Goal: Check status: Check status

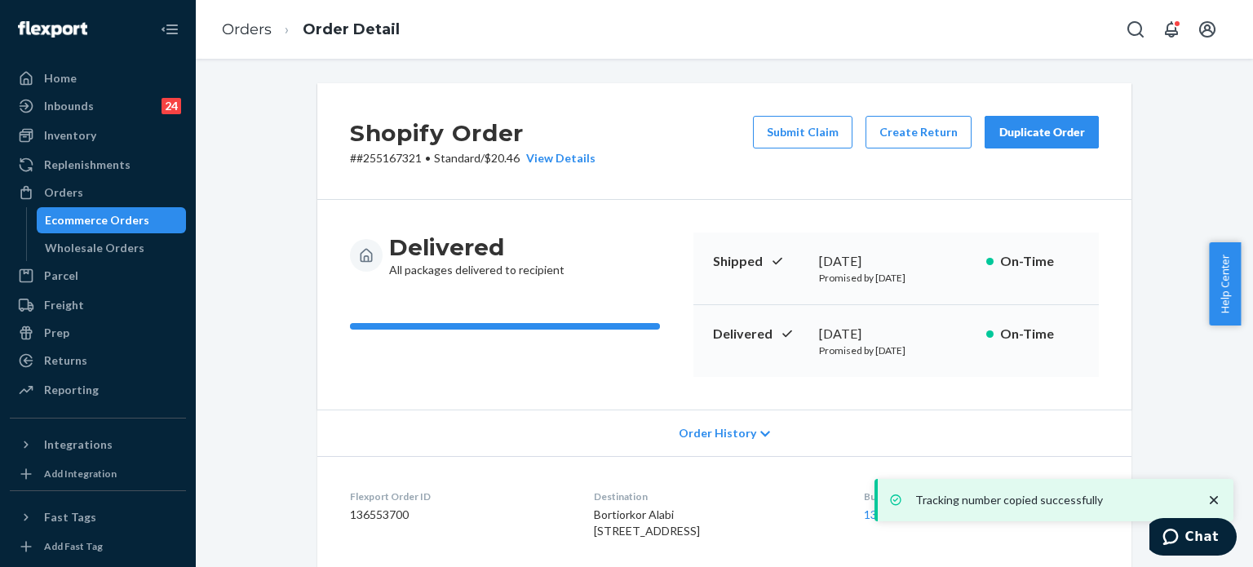
scroll to position [496, 0]
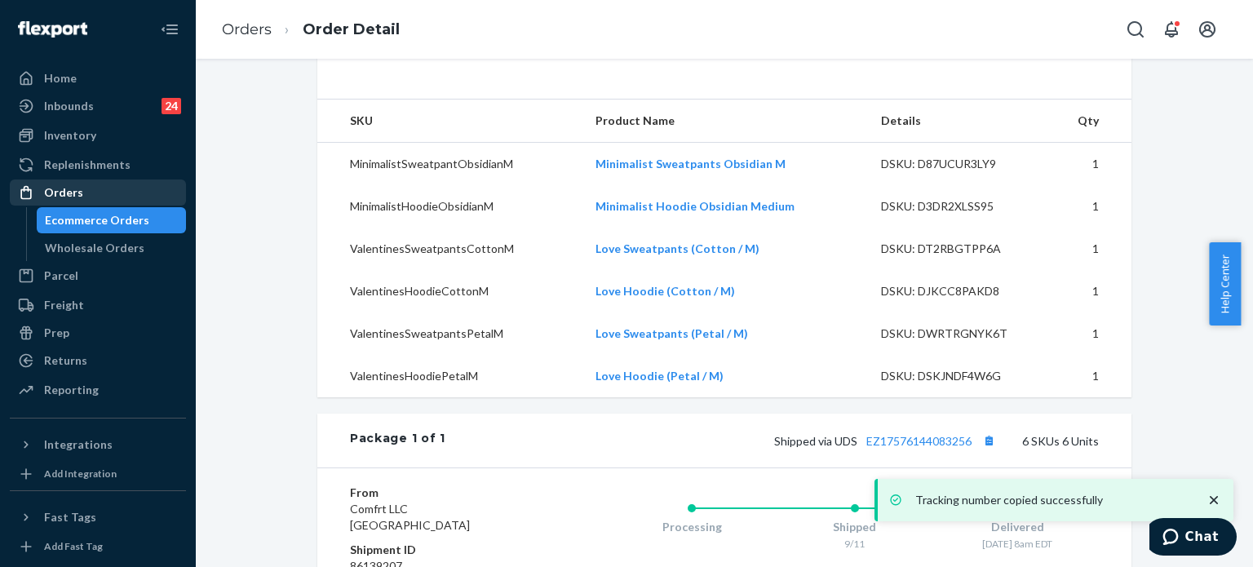
click at [88, 196] on div "Orders" at bounding box center [97, 192] width 173 height 23
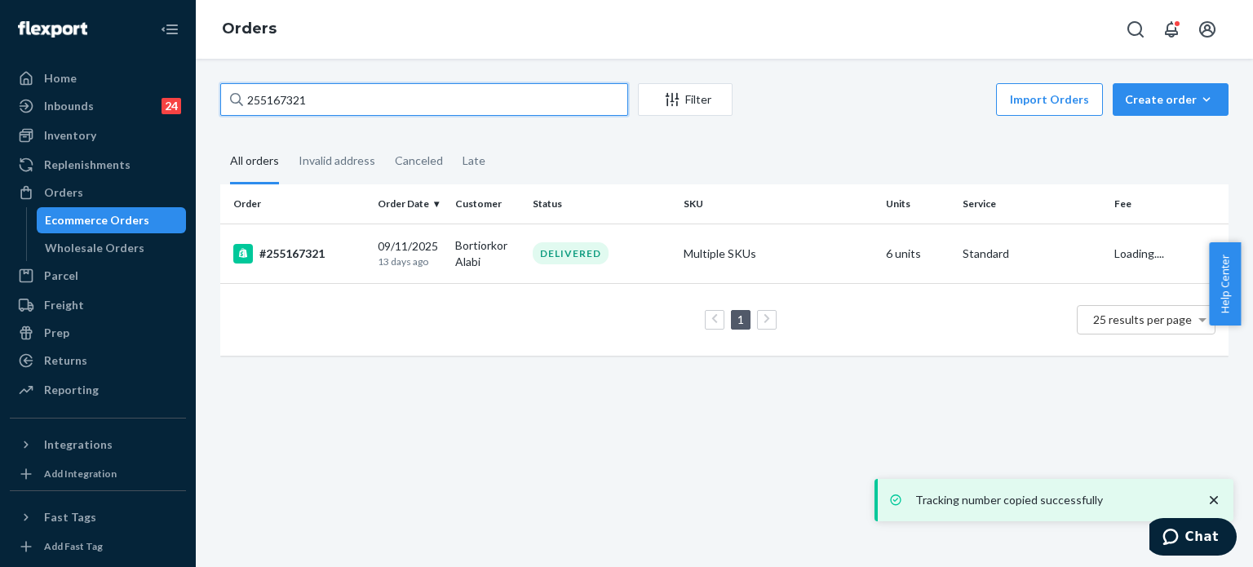
click at [381, 98] on input "255167321" at bounding box center [424, 99] width 408 height 33
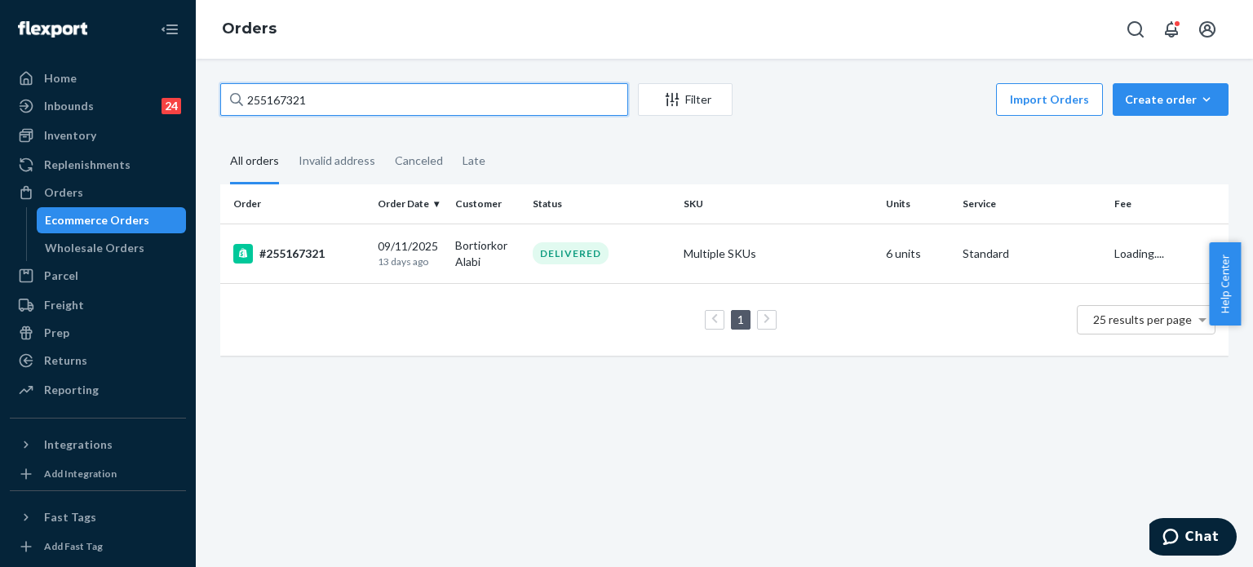
click at [381, 98] on input "255167321" at bounding box center [424, 99] width 408 height 33
paste input "31752"
type input "255131752"
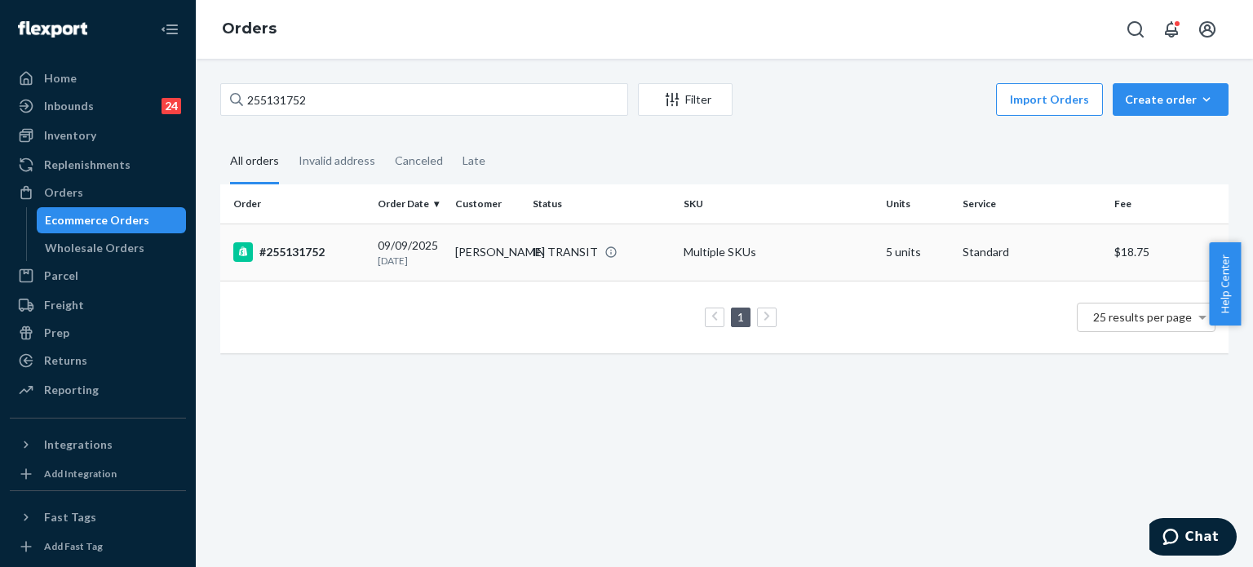
click at [344, 256] on div "#255131752" at bounding box center [298, 252] width 131 height 20
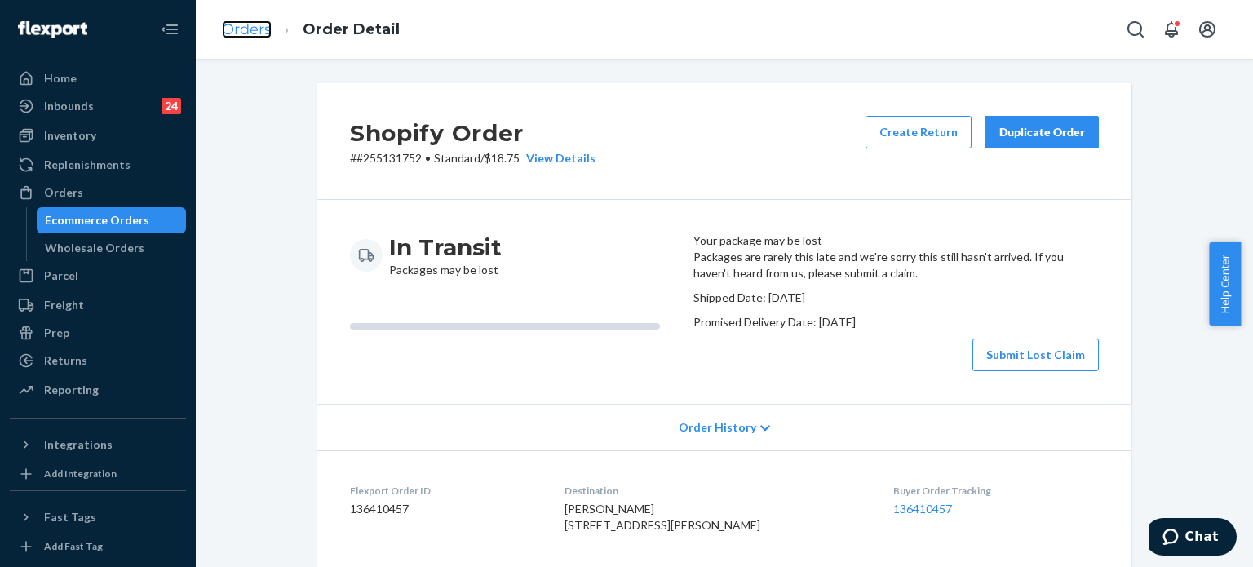
click at [259, 29] on link "Orders" at bounding box center [247, 29] width 50 height 18
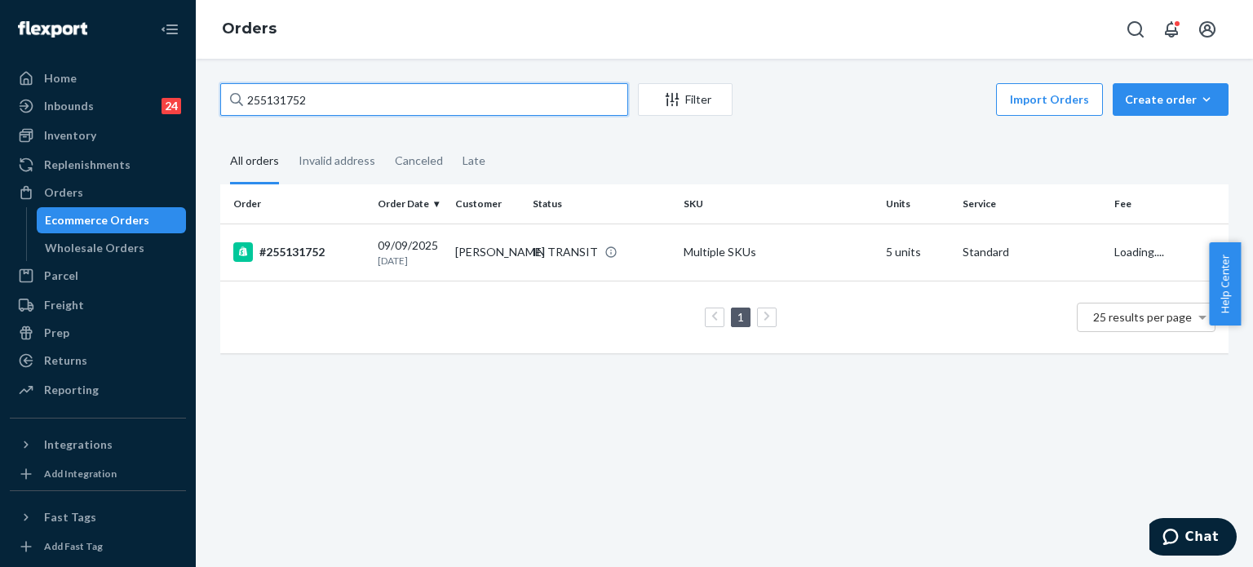
click at [414, 115] on input "255131752" at bounding box center [424, 99] width 408 height 33
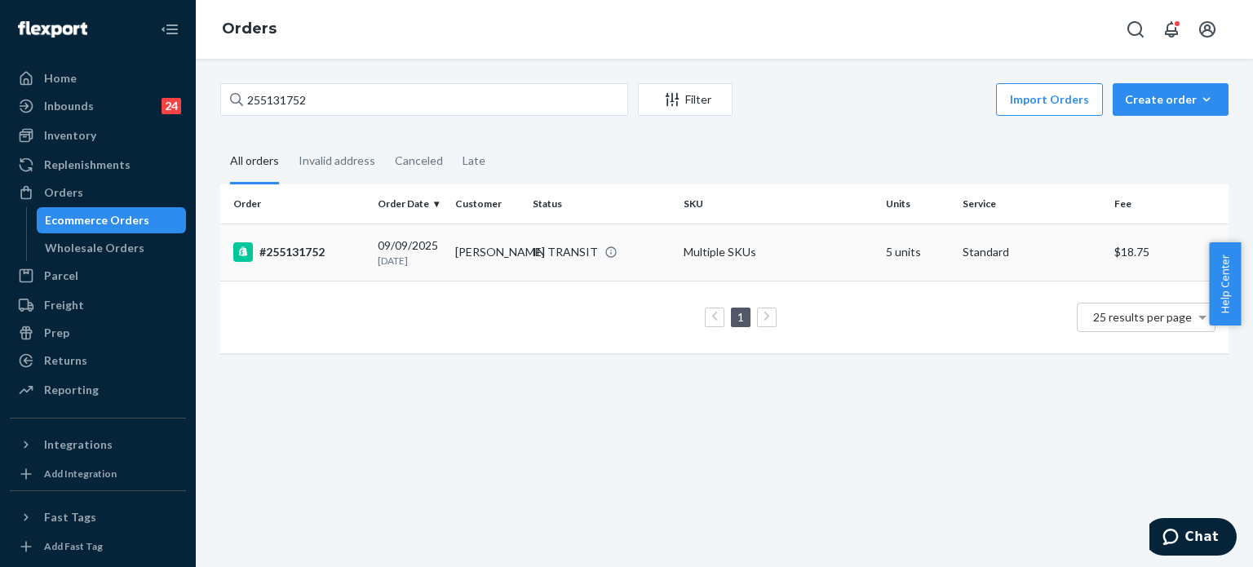
click at [313, 256] on div "#255131752" at bounding box center [298, 252] width 131 height 20
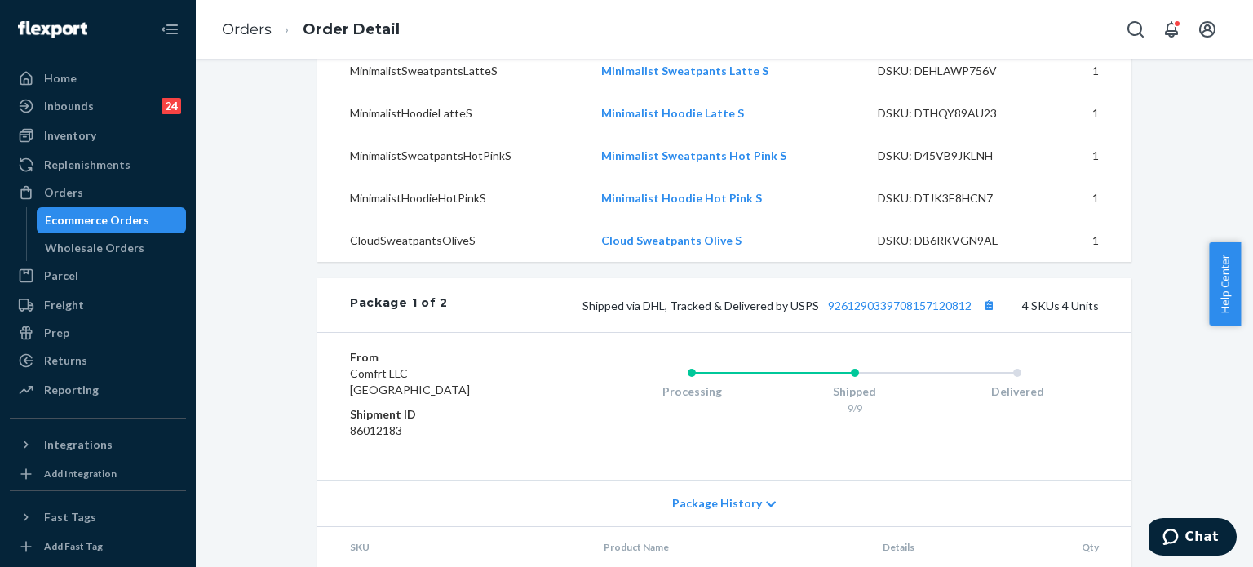
scroll to position [587, 0]
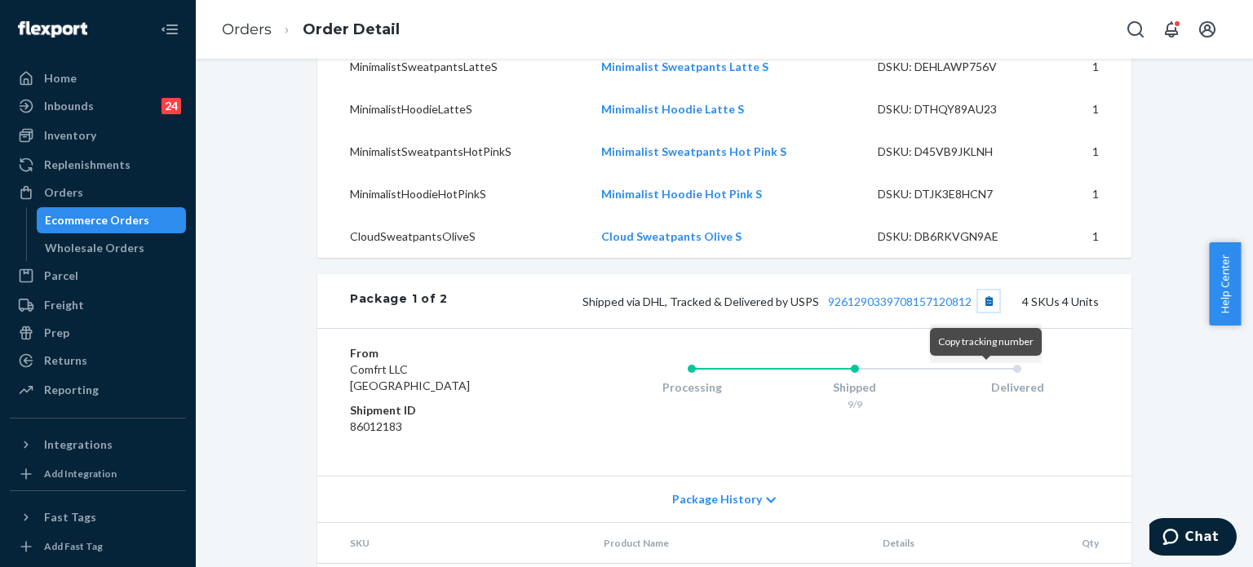
click at [987, 312] on button "Copy tracking number" at bounding box center [988, 300] width 21 height 21
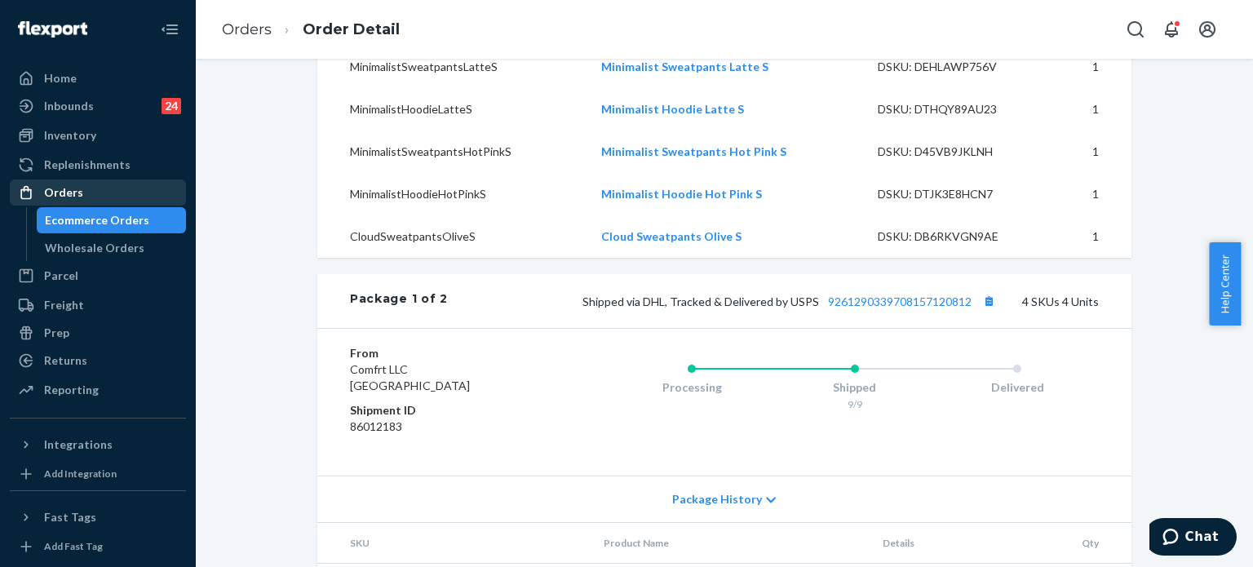
click at [79, 187] on div "Orders" at bounding box center [63, 192] width 39 height 16
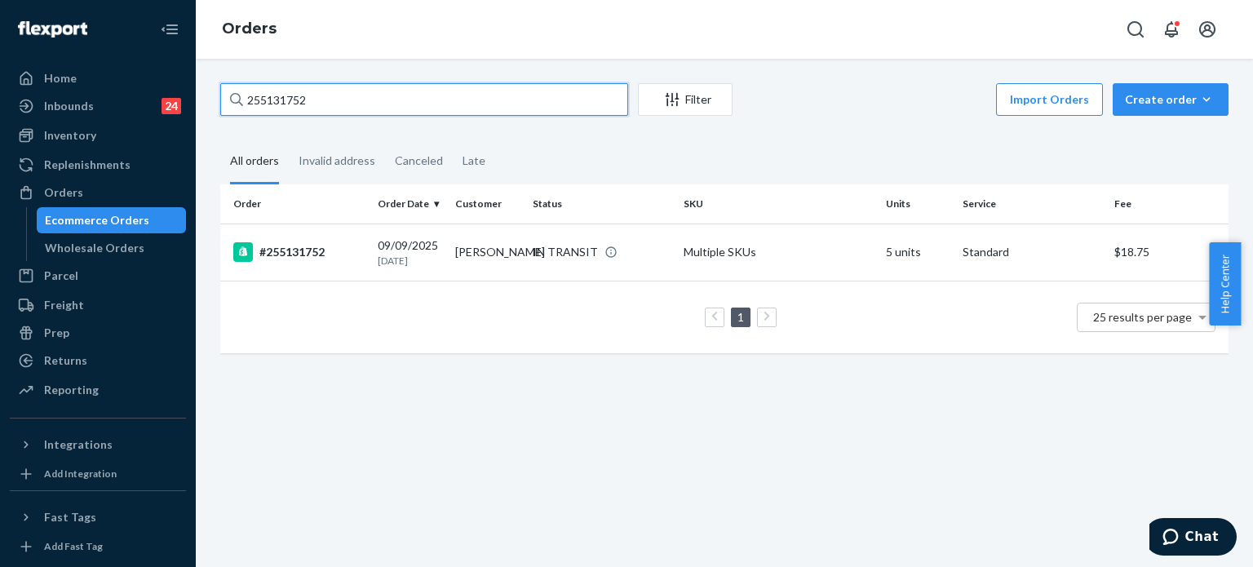
click at [335, 96] on input "255131752" at bounding box center [424, 99] width 408 height 33
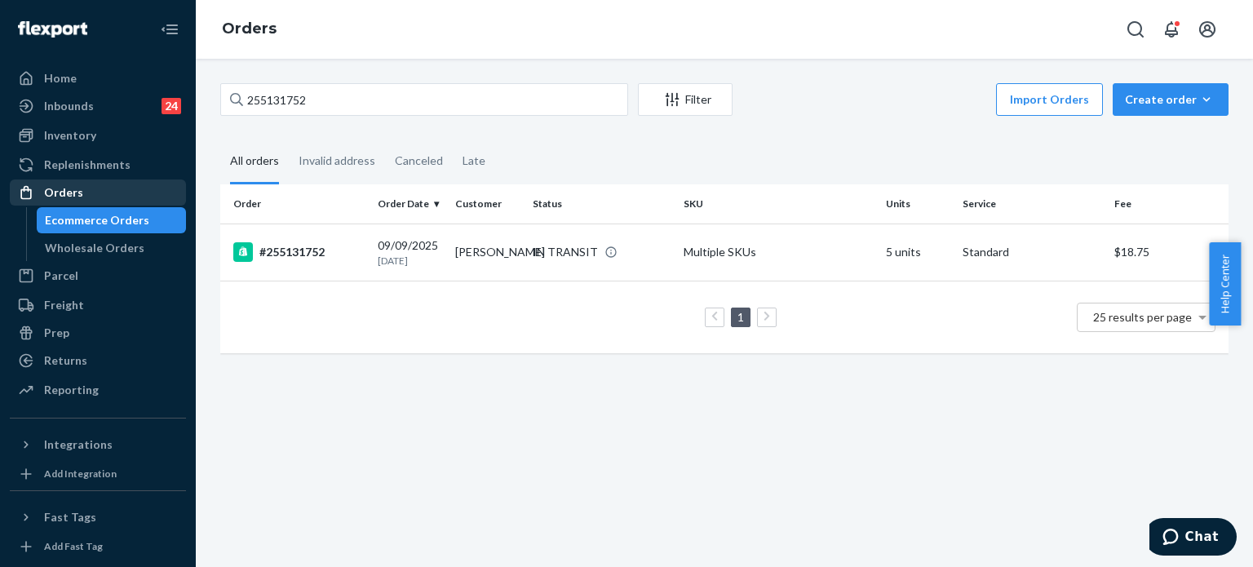
click at [82, 184] on div "Orders" at bounding box center [97, 192] width 173 height 23
click at [80, 198] on div "Orders" at bounding box center [97, 192] width 173 height 23
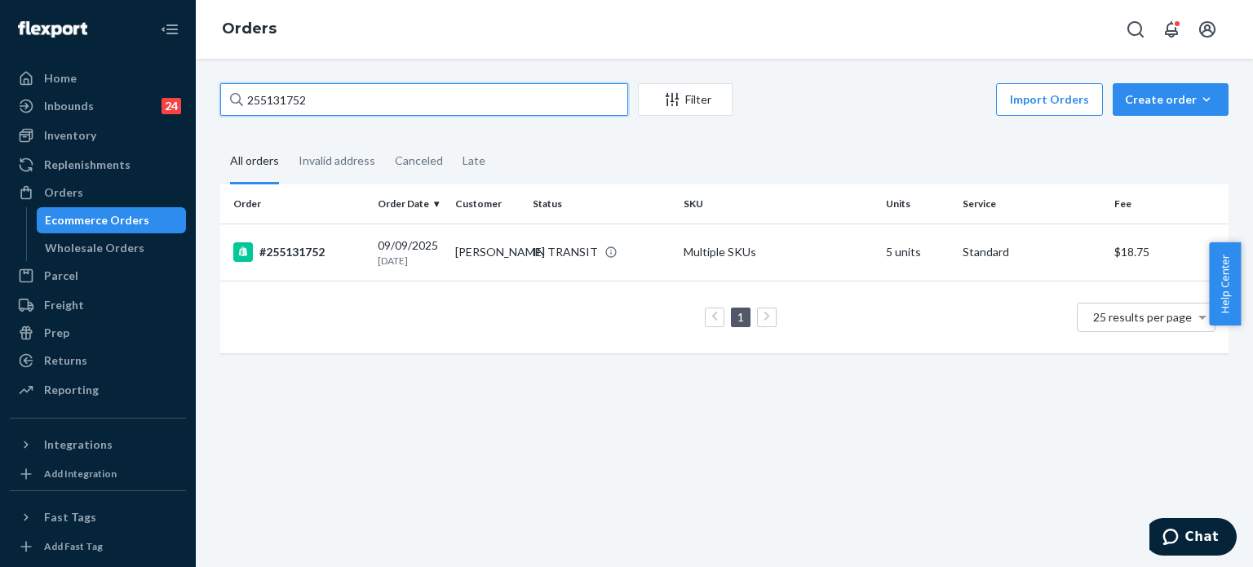
click at [520, 107] on input "255131752" at bounding box center [424, 99] width 408 height 33
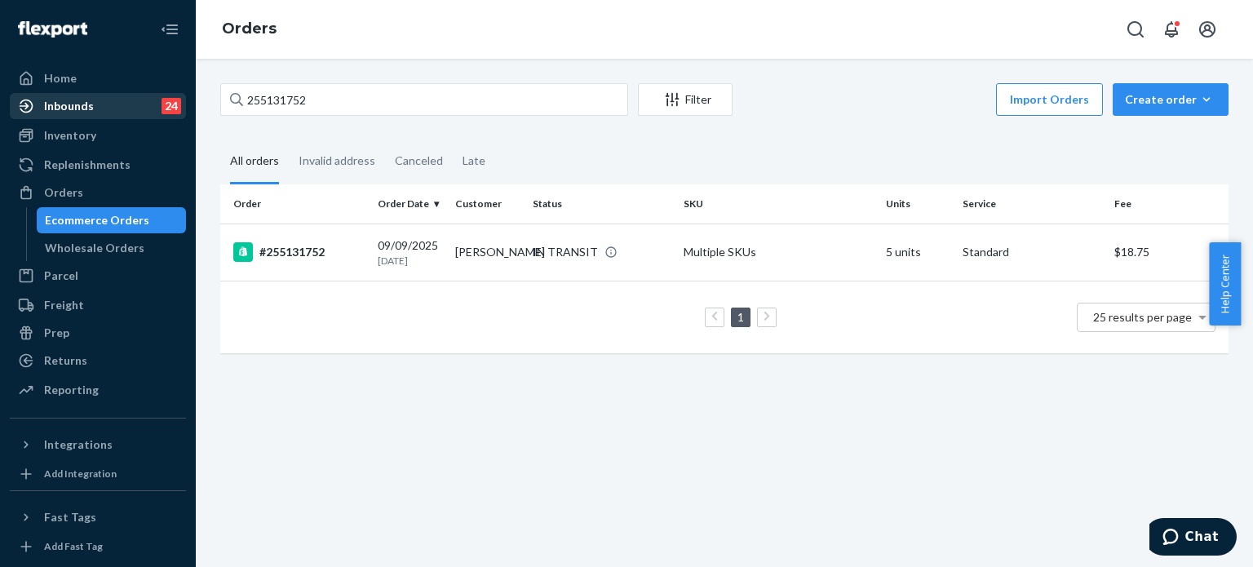
click at [82, 98] on div "Inbounds" at bounding box center [69, 106] width 50 height 16
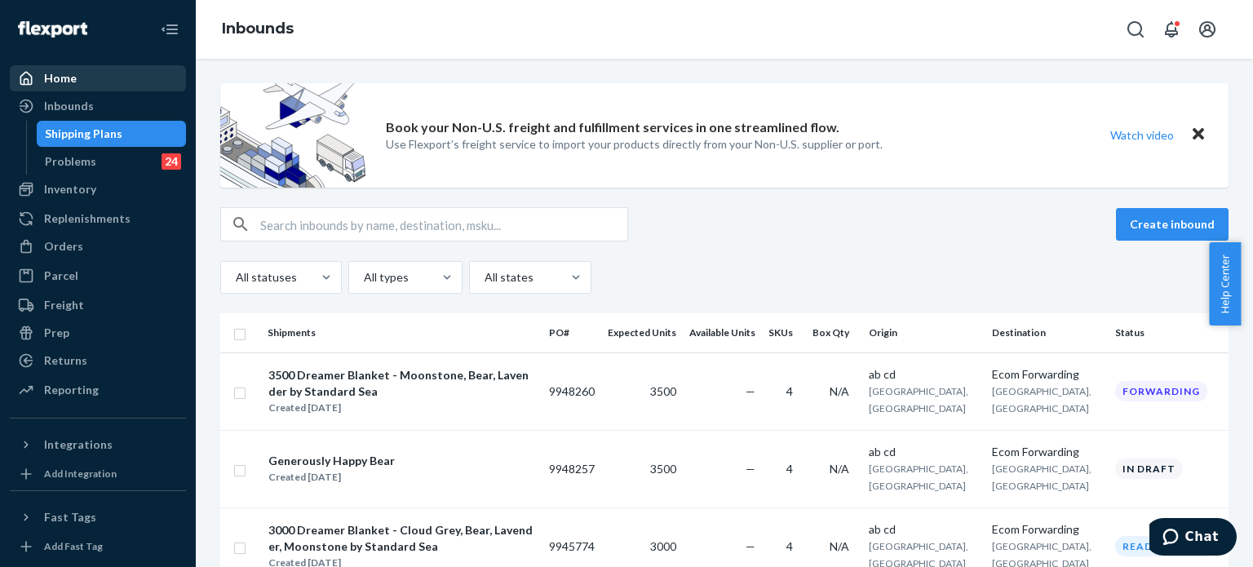
click at [87, 87] on div "Home" at bounding box center [97, 78] width 173 height 23
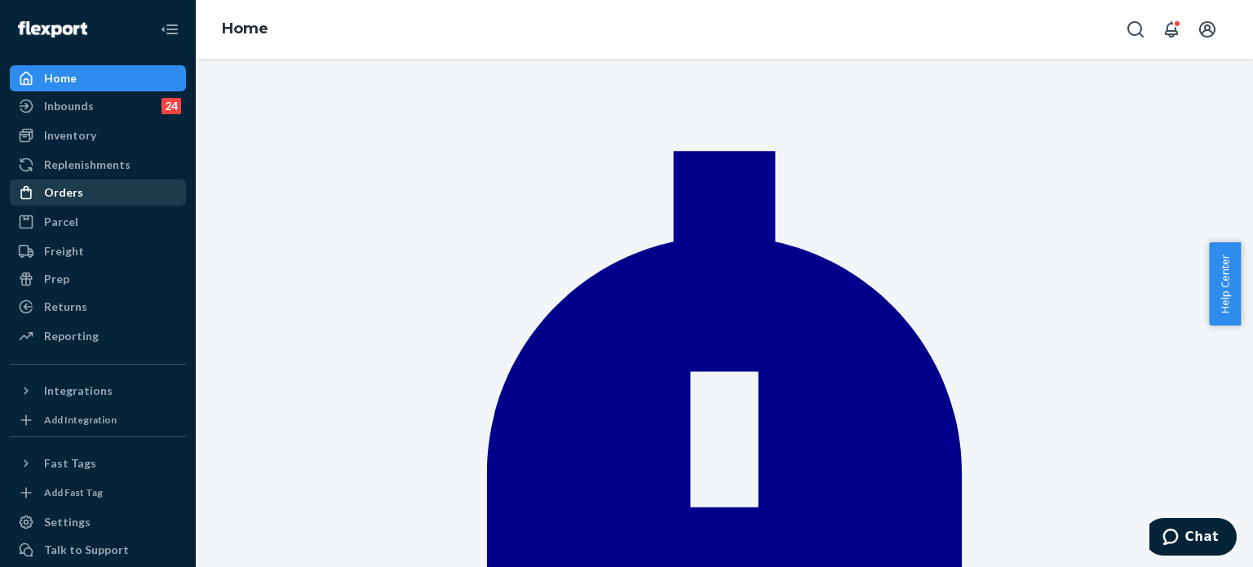
click at [57, 203] on div "Orders" at bounding box center [97, 192] width 173 height 23
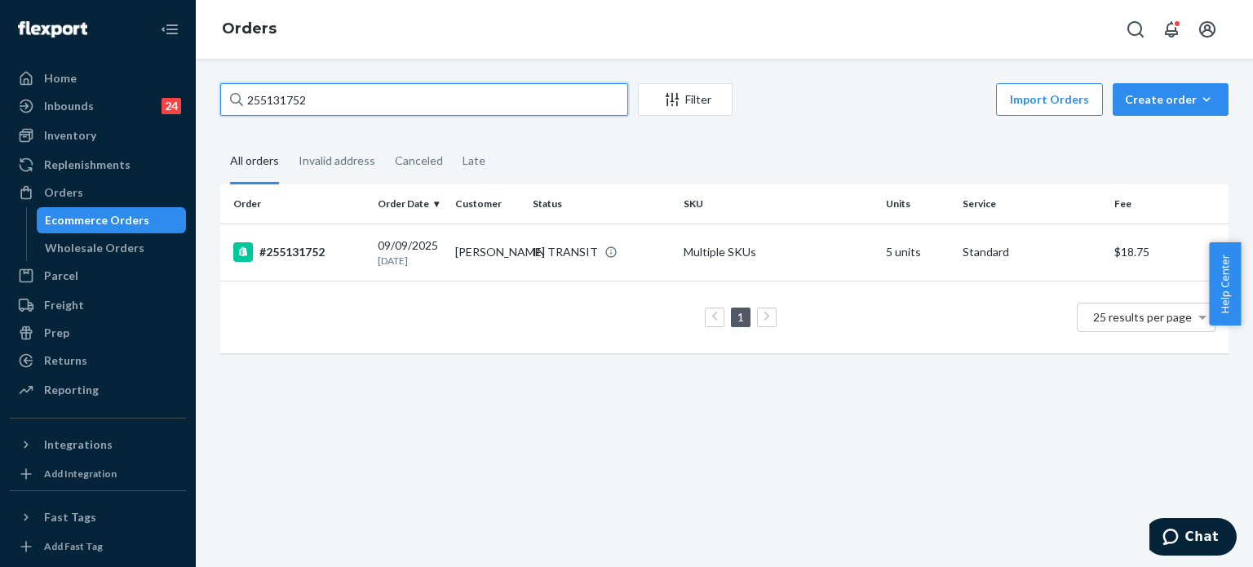
click at [376, 100] on input "255131752" at bounding box center [424, 99] width 408 height 33
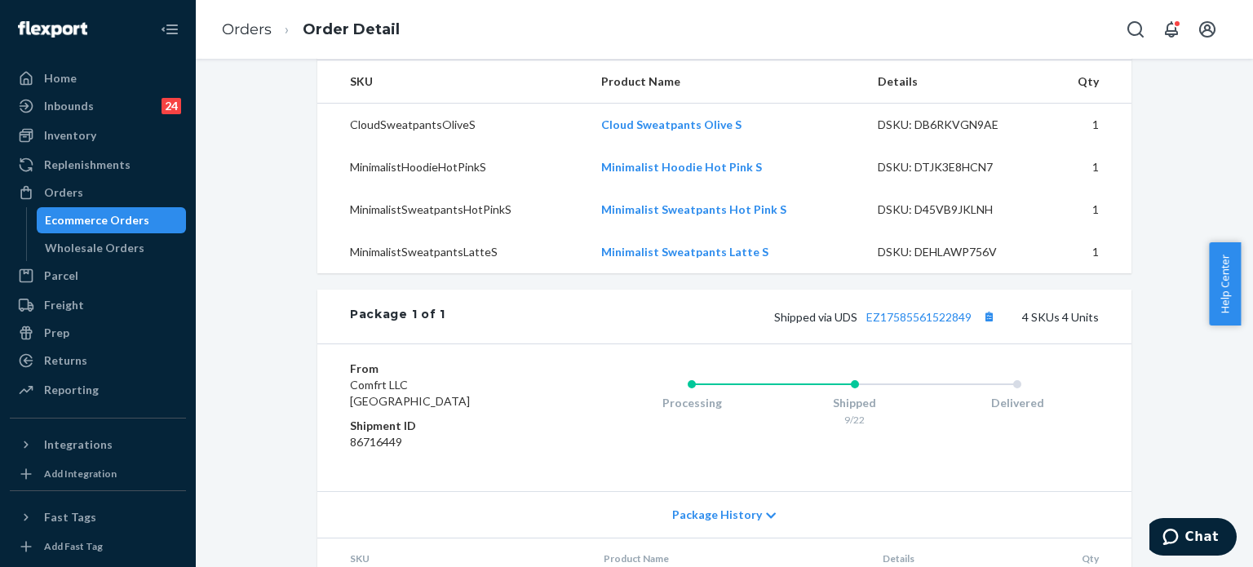
scroll to position [538, 0]
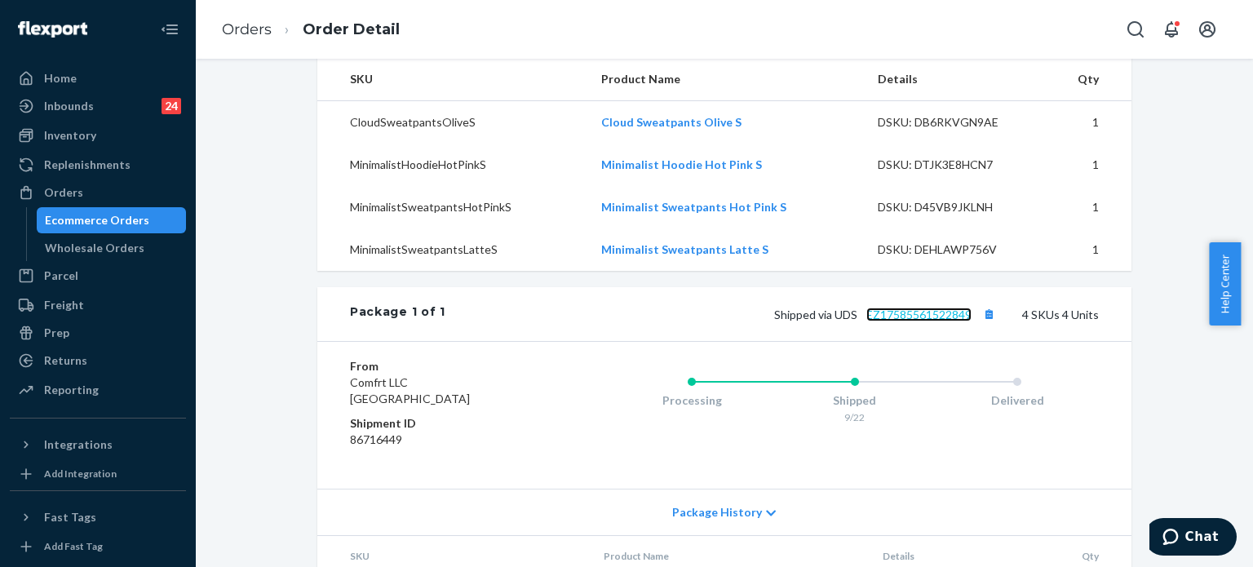
click at [930, 321] on link "EZ17585561522849" at bounding box center [918, 315] width 105 height 14
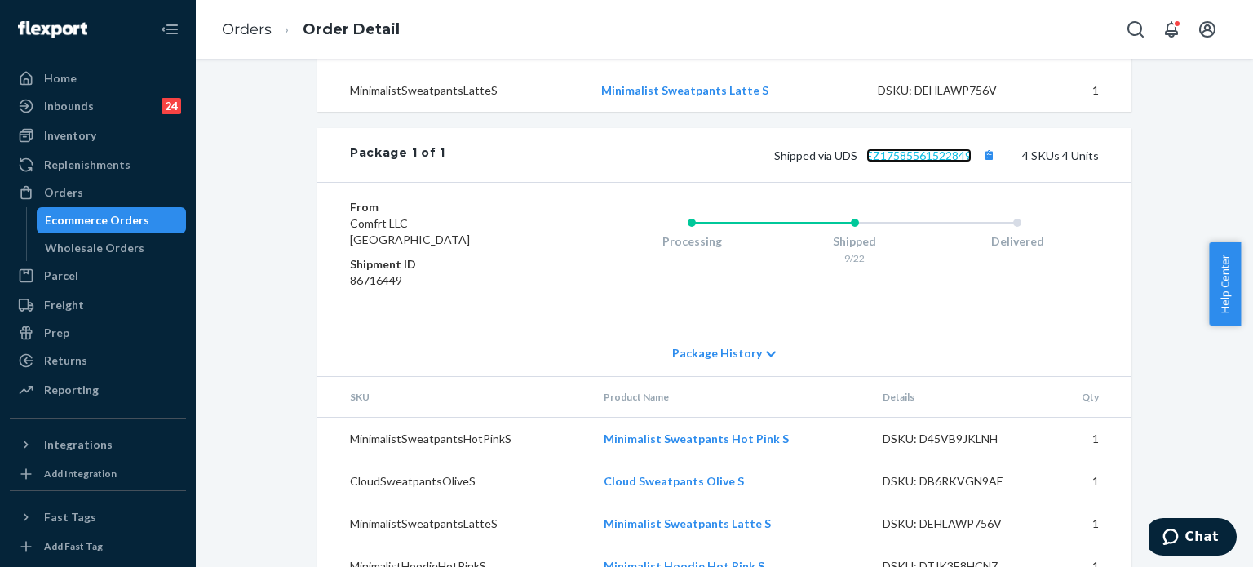
scroll to position [767, 0]
